Goal: Task Accomplishment & Management: Manage account settings

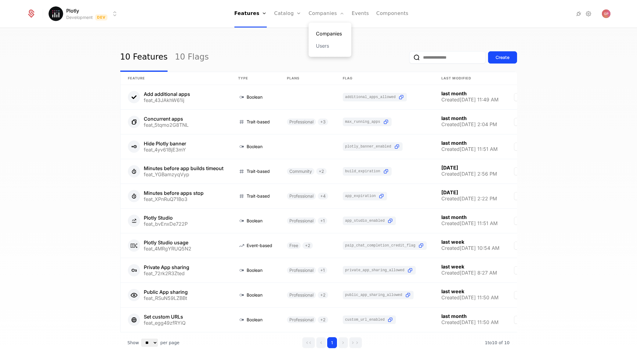
click at [319, 34] on link "Companies" at bounding box center [330, 33] width 28 height 7
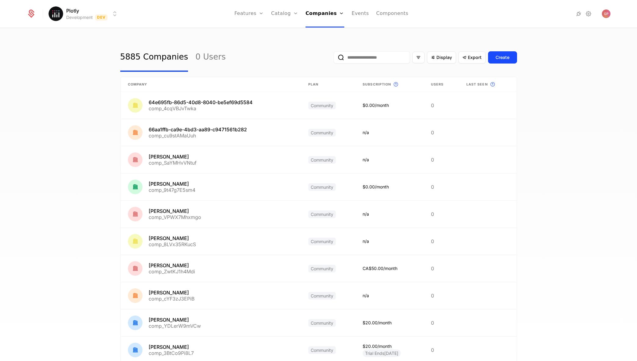
click at [362, 60] on input "email" at bounding box center [371, 57] width 76 height 12
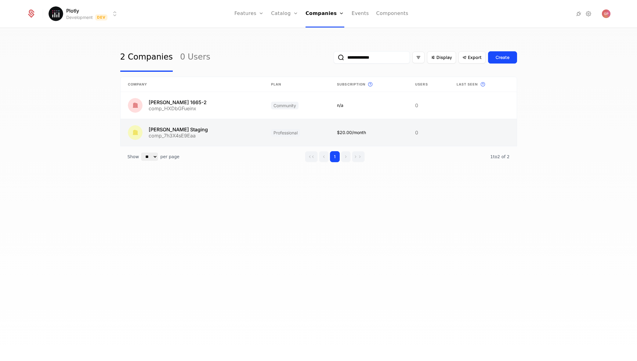
type input "**********"
click at [205, 133] on link at bounding box center [192, 132] width 143 height 27
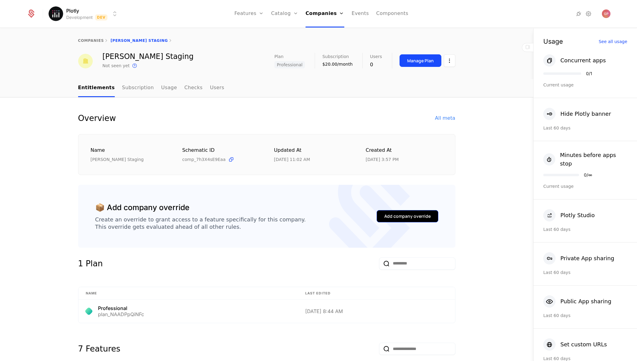
click at [394, 218] on div "Add company override" at bounding box center [407, 216] width 46 height 6
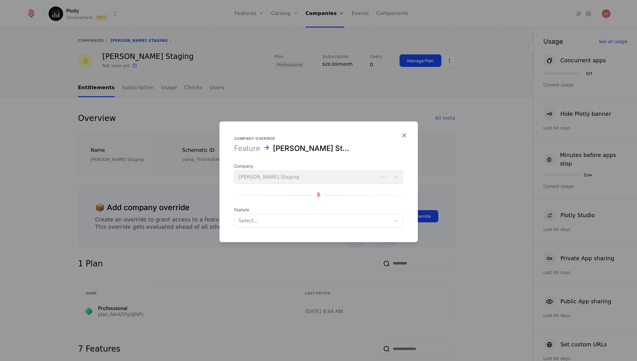
click at [291, 221] on div at bounding box center [312, 220] width 147 height 9
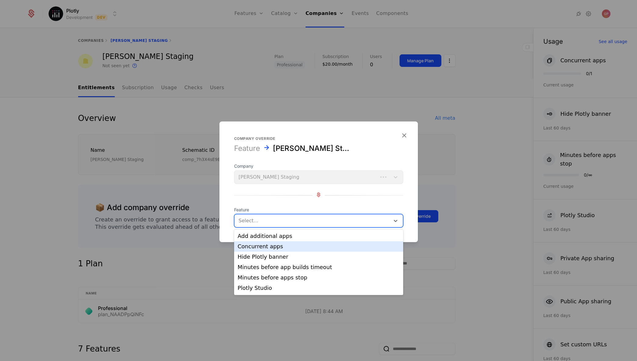
click at [289, 249] on div "Concurrent apps" at bounding box center [318, 246] width 169 height 10
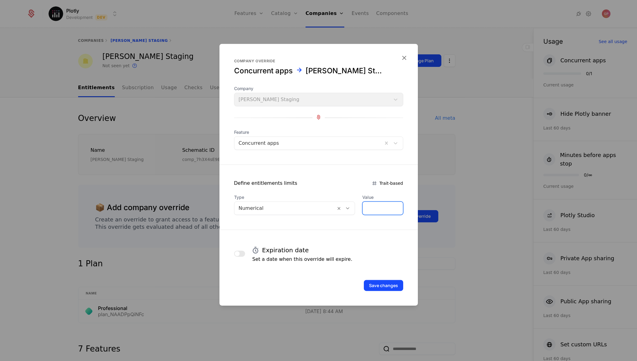
drag, startPoint x: 386, startPoint y: 208, endPoint x: 352, endPoint y: 208, distance: 33.6
click at [352, 208] on div "Type Numerical Value *" at bounding box center [318, 204] width 169 height 21
type input "*"
click at [376, 286] on button "Save changes" at bounding box center [383, 285] width 39 height 11
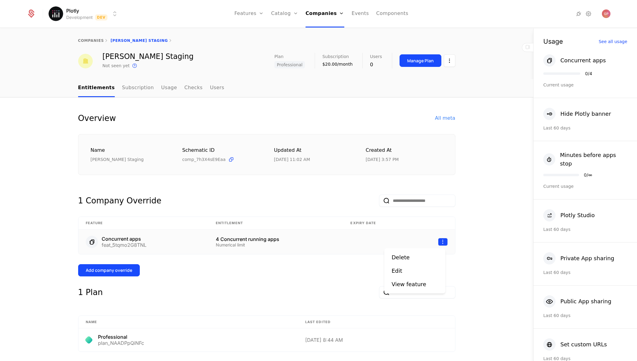
click at [436, 239] on html "Plotly Development Dev Features Features Flags Catalog Plans Add Ons Credits Co…" at bounding box center [318, 180] width 637 height 361
click at [415, 271] on div "Edit" at bounding box center [414, 270] width 46 height 9
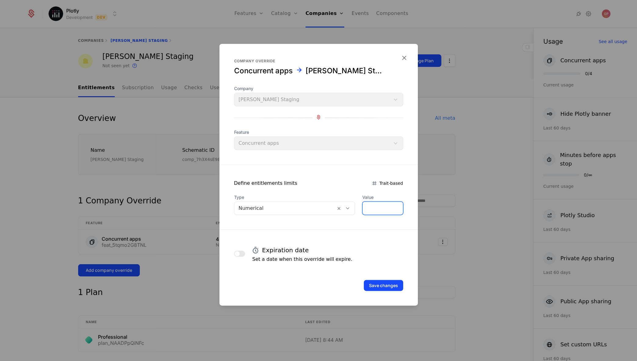
drag, startPoint x: 373, startPoint y: 210, endPoint x: 341, endPoint y: 210, distance: 31.7
click at [341, 210] on div "Type Numerical Value *" at bounding box center [318, 204] width 169 height 21
type input "*"
click at [376, 231] on form "Company override Concurrent apps [PERSON_NAME] Staging Company [PERSON_NAME] St…" at bounding box center [318, 174] width 198 height 261
click at [305, 206] on div at bounding box center [285, 208] width 93 height 9
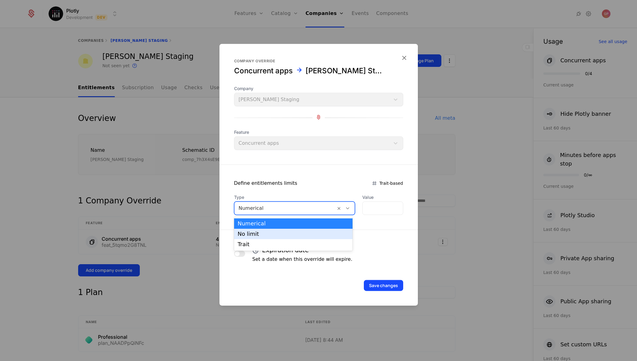
click at [297, 233] on div "No limit" at bounding box center [293, 233] width 111 height 5
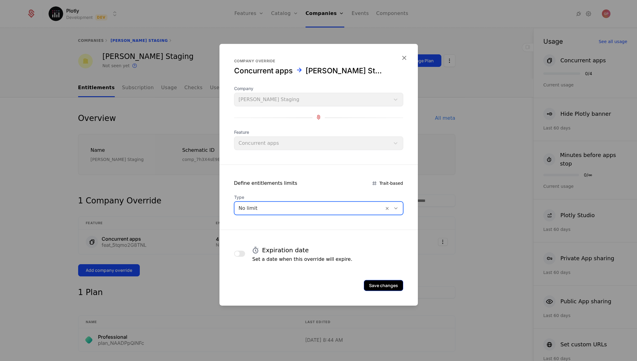
click at [384, 286] on button "Save changes" at bounding box center [383, 285] width 39 height 11
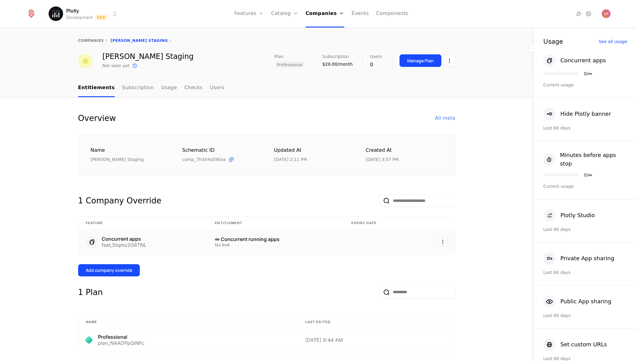
click at [445, 237] on td at bounding box center [434, 241] width 42 height 24
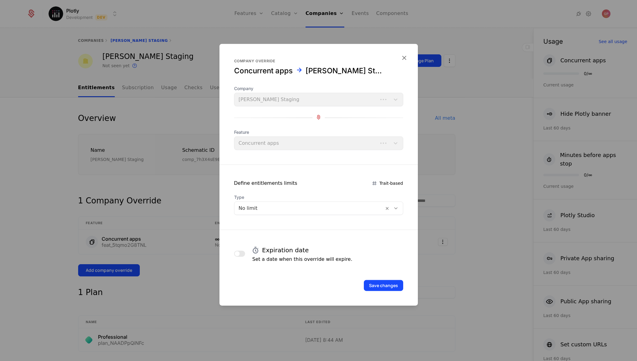
click at [440, 240] on div at bounding box center [318, 180] width 637 height 361
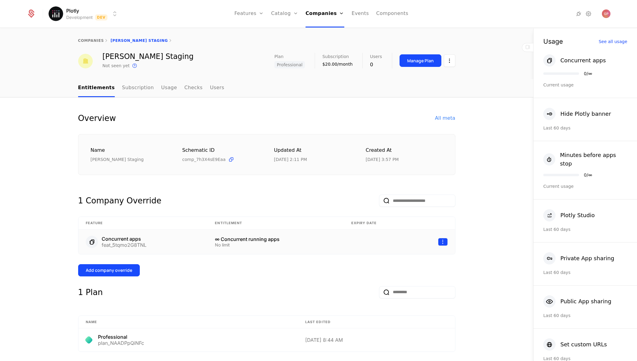
click at [441, 242] on html "Plotly Development Dev Features Features Flags Catalog Plans Add Ons Credits Co…" at bounding box center [318, 180] width 637 height 361
click at [430, 256] on div "Delete" at bounding box center [414, 257] width 46 height 9
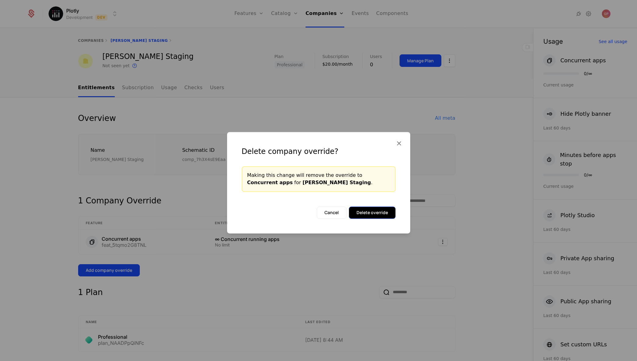
click at [380, 213] on button "Delete override" at bounding box center [372, 212] width 47 height 12
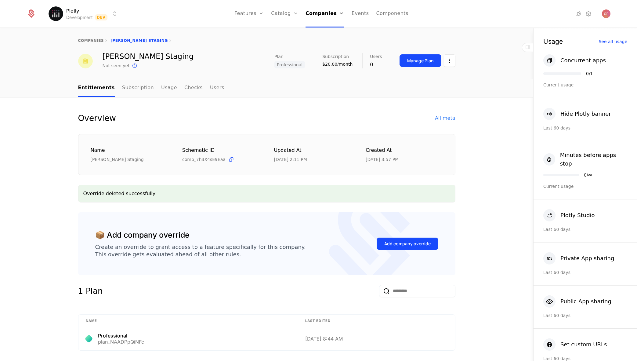
click at [506, 145] on div "Overview All meta Name Gregory Staging Schematic ID comp_7h3X4sE9Eaa Updated at…" at bounding box center [266, 363] width 533 height 533
